Goal: Check status: Check status

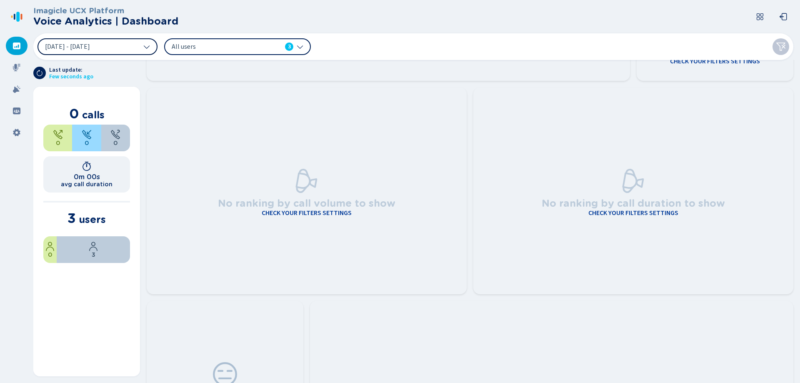
scroll to position [42, 0]
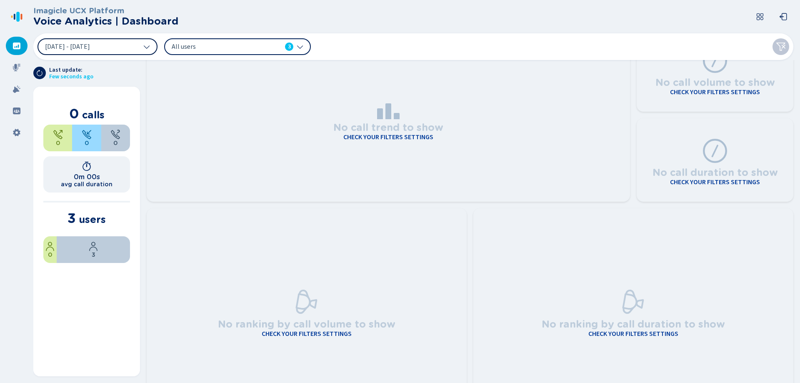
click at [149, 40] on button "[DATE] - [DATE]" at bounding box center [97, 46] width 120 height 17
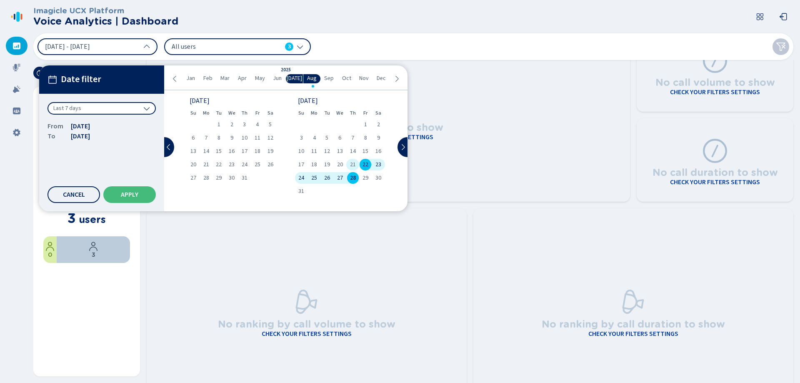
click at [352, 164] on span "21" at bounding box center [353, 165] width 6 height 6
click at [342, 162] on span "20" at bounding box center [340, 165] width 6 height 6
click at [339, 167] on span "20" at bounding box center [340, 165] width 6 height 6
click at [487, 4] on header "Imagicle UCX Platform Voice Analytics | Dashboard" at bounding box center [414, 16] width 763 height 33
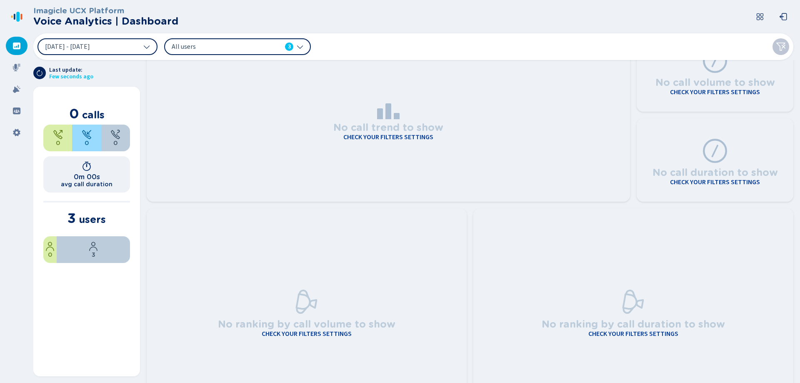
scroll to position [0, 0]
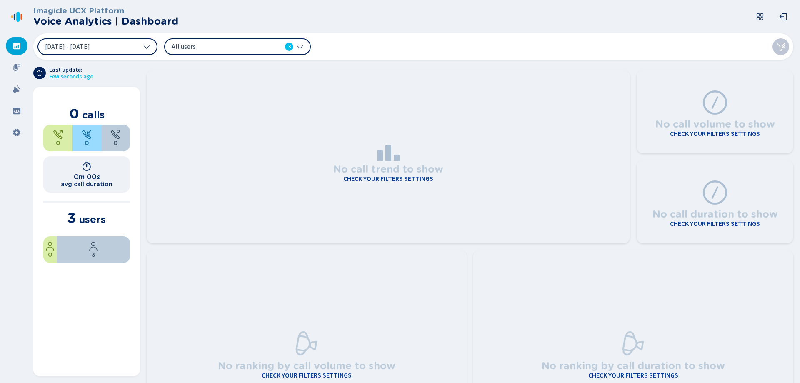
click at [282, 50] on div "All users 3" at bounding box center [233, 46] width 122 height 9
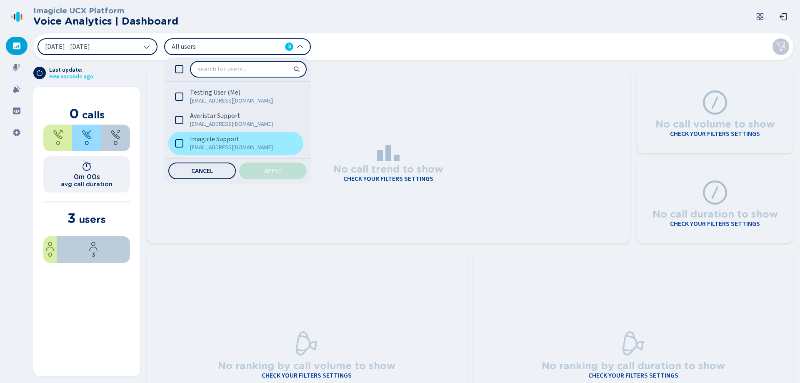
click at [202, 145] on span "[EMAIL_ADDRESS][DOMAIN_NAME]" at bounding box center [239, 147] width 99 height 8
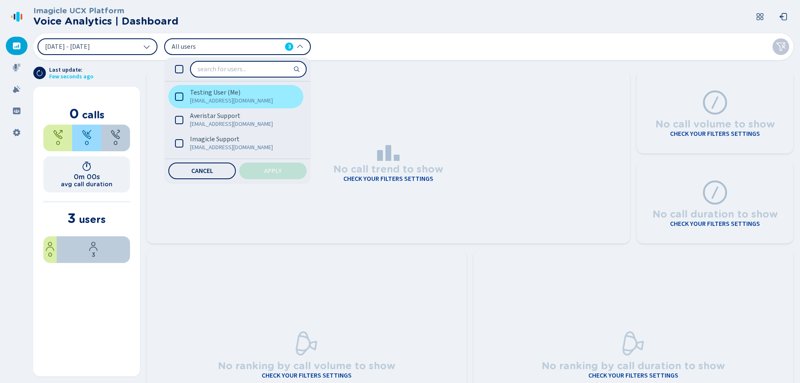
click at [205, 98] on span "[EMAIL_ADDRESS][DOMAIN_NAME]" at bounding box center [239, 101] width 99 height 8
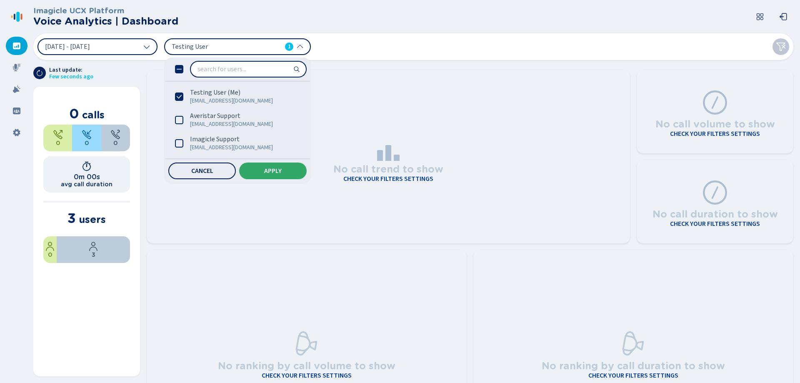
click at [285, 170] on button "Apply" at bounding box center [272, 170] width 67 height 17
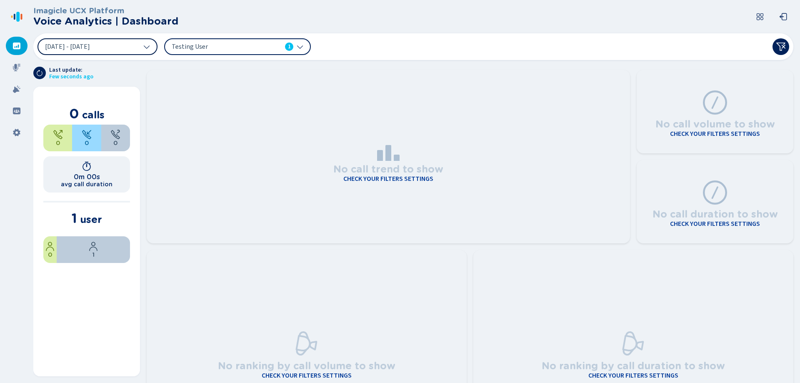
click at [90, 43] on span "[DATE] - [DATE]" at bounding box center [67, 46] width 45 height 7
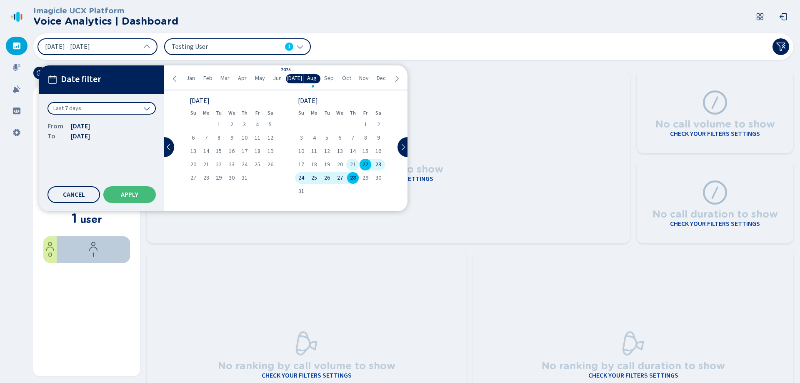
click at [355, 166] on span "21" at bounding box center [353, 165] width 6 height 6
click at [352, 181] on span "28" at bounding box center [353, 178] width 6 height 6
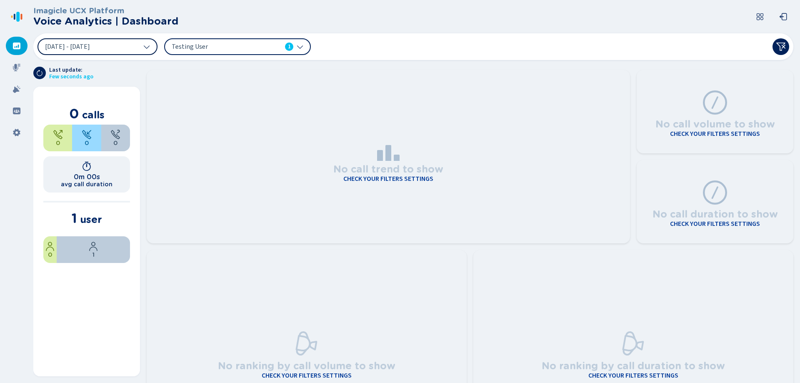
click at [139, 48] on button "[DATE] - [DATE]" at bounding box center [97, 46] width 120 height 17
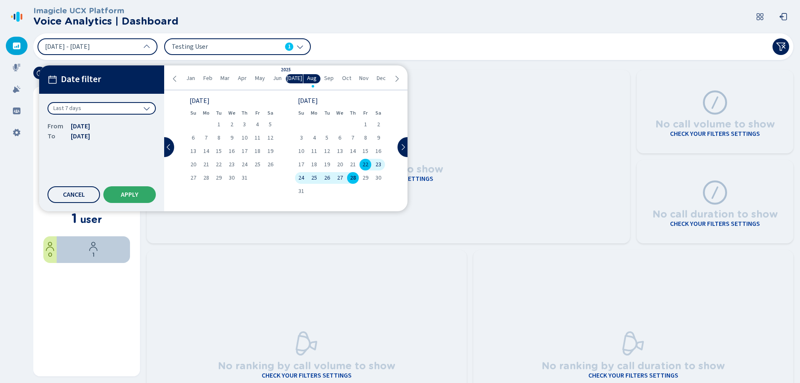
click at [126, 196] on span "Apply" at bounding box center [129, 194] width 17 height 7
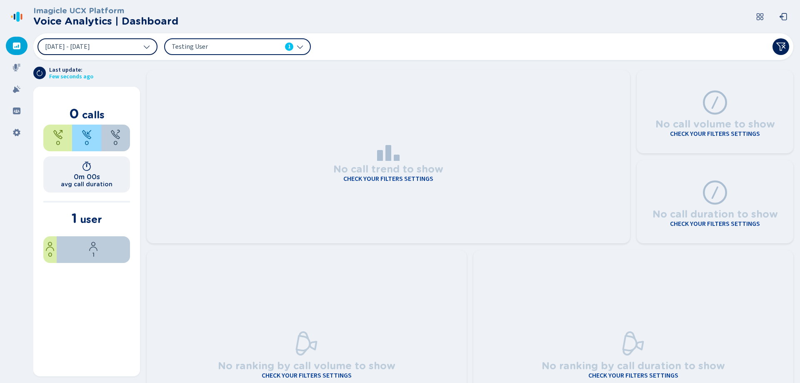
click at [149, 47] on icon at bounding box center [146, 46] width 7 height 7
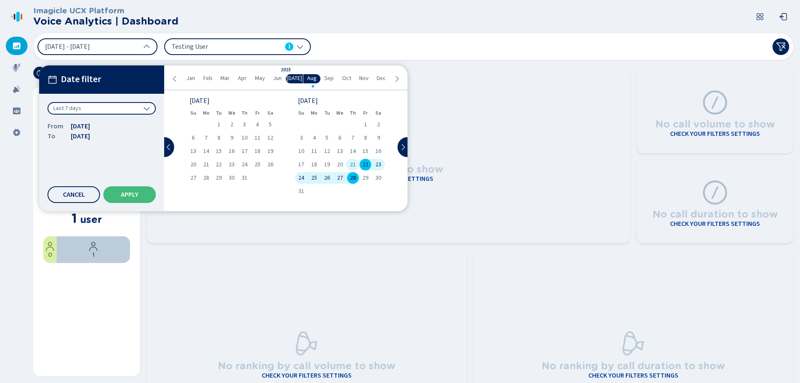
click at [351, 166] on span "21" at bounding box center [353, 165] width 6 height 6
click at [135, 190] on button "Apply" at bounding box center [129, 194] width 52 height 17
